Goal: Navigation & Orientation: Understand site structure

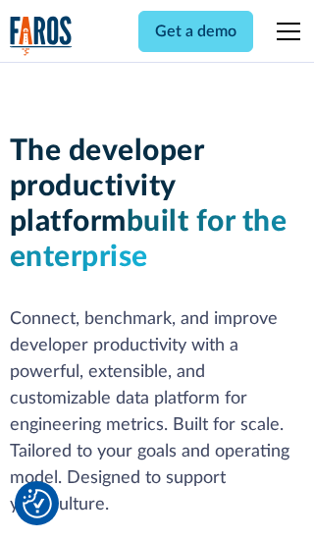
scroll to position [296, 0]
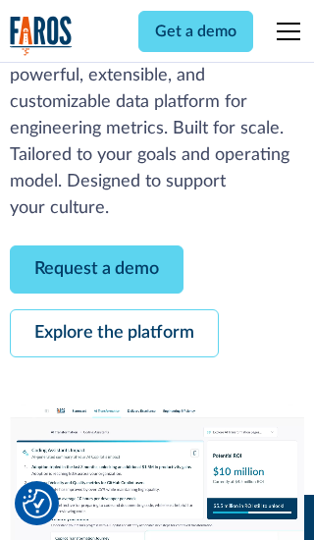
click at [96, 269] on link "Request a demo" at bounding box center [97, 269] width 174 height 48
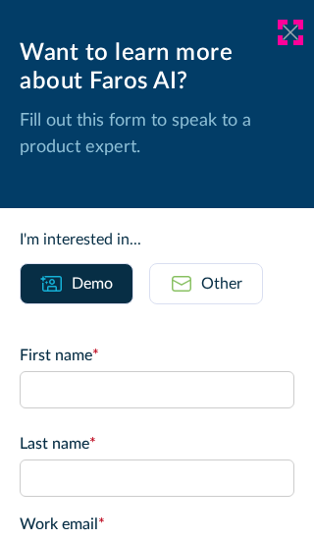
click at [290, 32] on icon at bounding box center [291, 32] width 16 height 15
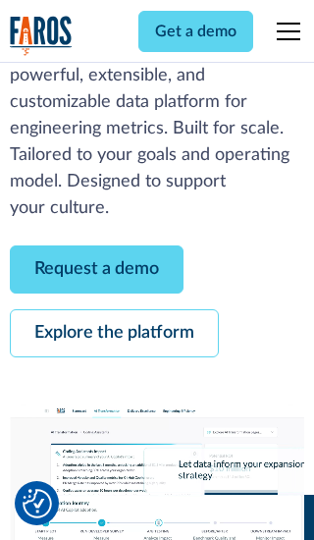
scroll to position [360, 0]
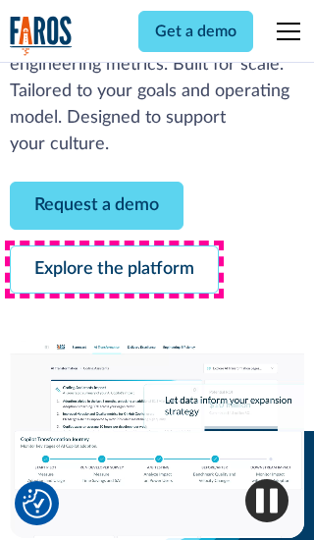
click at [114, 269] on link "Explore the platform" at bounding box center [114, 269] width 209 height 48
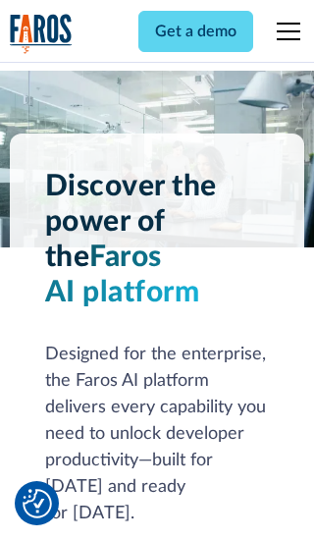
scroll to position [14750, 0]
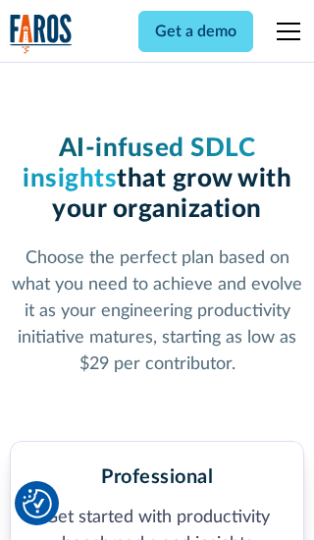
scroll to position [3049, 0]
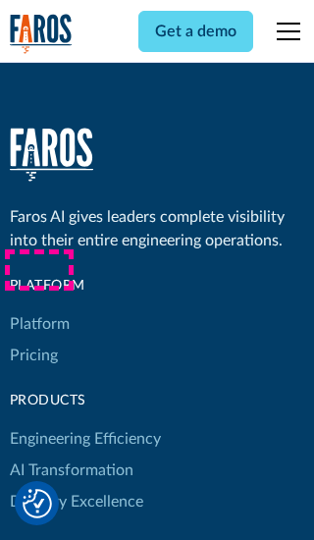
click at [38, 308] on link "Platform" at bounding box center [40, 323] width 60 height 31
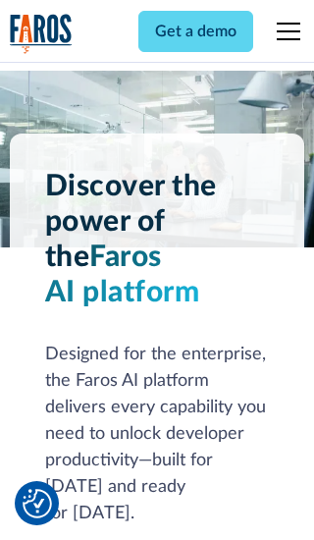
scroll to position [15380, 0]
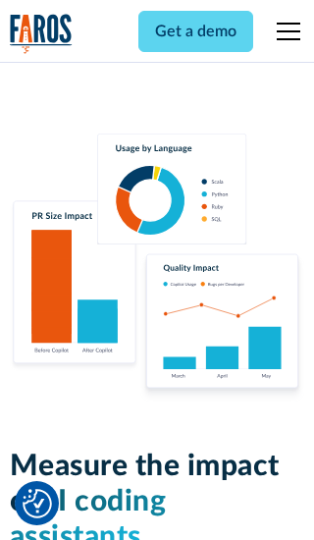
scroll to position [12140, 0]
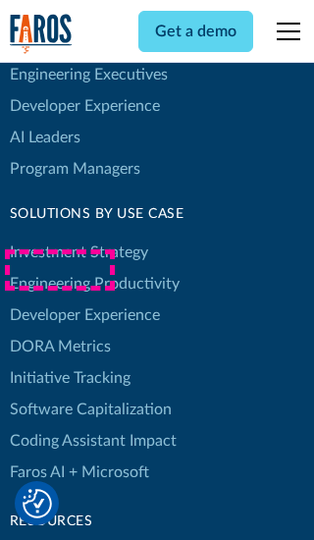
click at [59, 331] on link "DORA Metrics" at bounding box center [60, 346] width 101 height 31
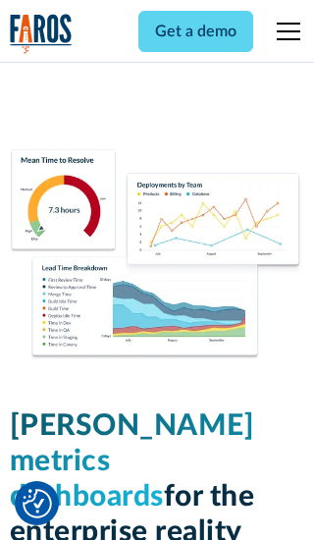
scroll to position [8601, 0]
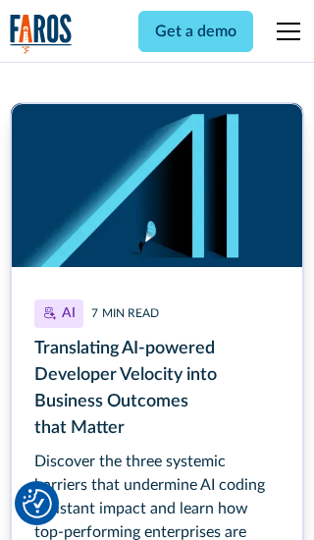
scroll to position [8900, 0]
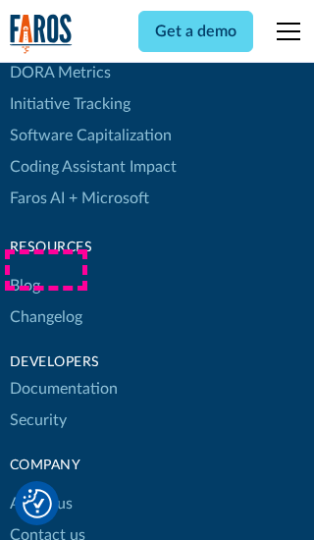
click at [45, 301] on link "Changelog" at bounding box center [46, 316] width 73 height 31
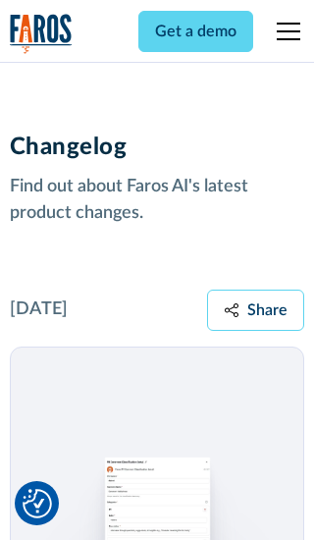
scroll to position [23713, 0]
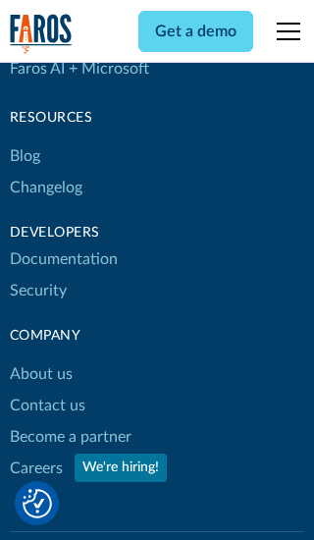
click at [40, 358] on link "About us" at bounding box center [41, 373] width 63 height 31
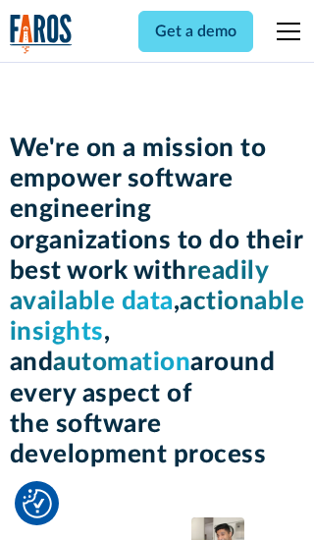
scroll to position [6776, 0]
